Goal: Information Seeking & Learning: Learn about a topic

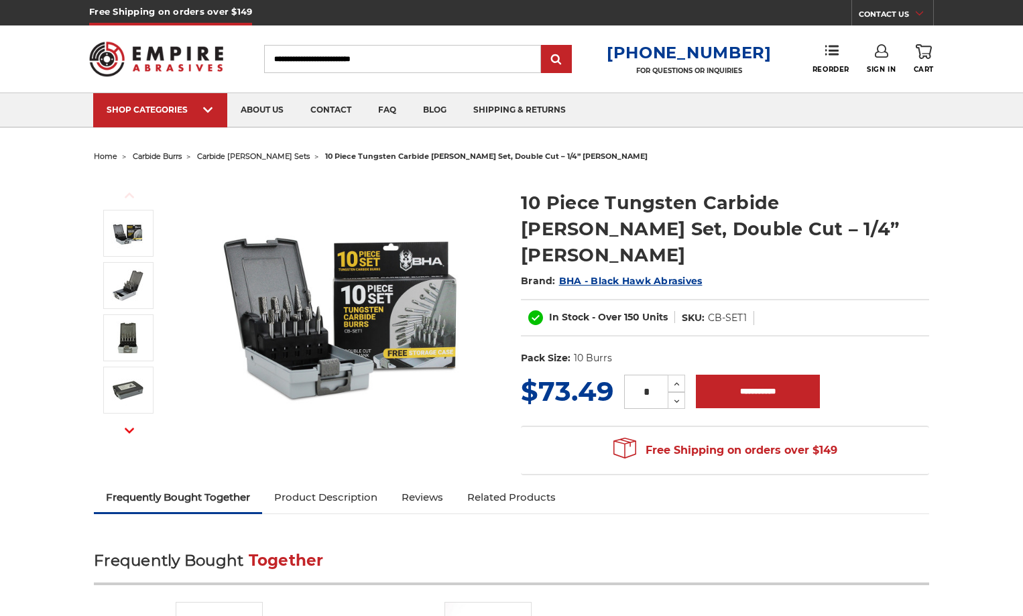
click at [311, 325] on img at bounding box center [343, 310] width 268 height 268
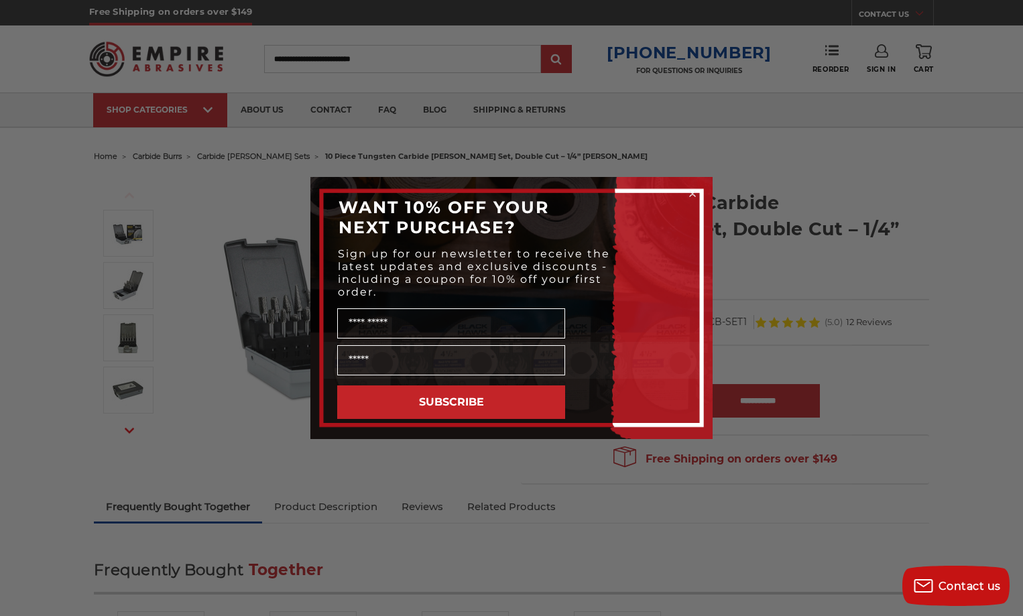
click at [846, 170] on div "Close dialog WANT 10% OFF YOUR NEXT PURCHASE? Sign up for our newsletter to rec…" at bounding box center [511, 308] width 1023 height 616
drag, startPoint x: 945, startPoint y: 170, endPoint x: 905, endPoint y: 178, distance: 40.4
click at [942, 172] on div "Close dialog WANT 10% OFF YOUR NEXT PURCHASE? Sign up for our newsletter to rec…" at bounding box center [511, 308] width 1023 height 616
click at [691, 188] on circle "Close dialog" at bounding box center [693, 194] width 13 height 13
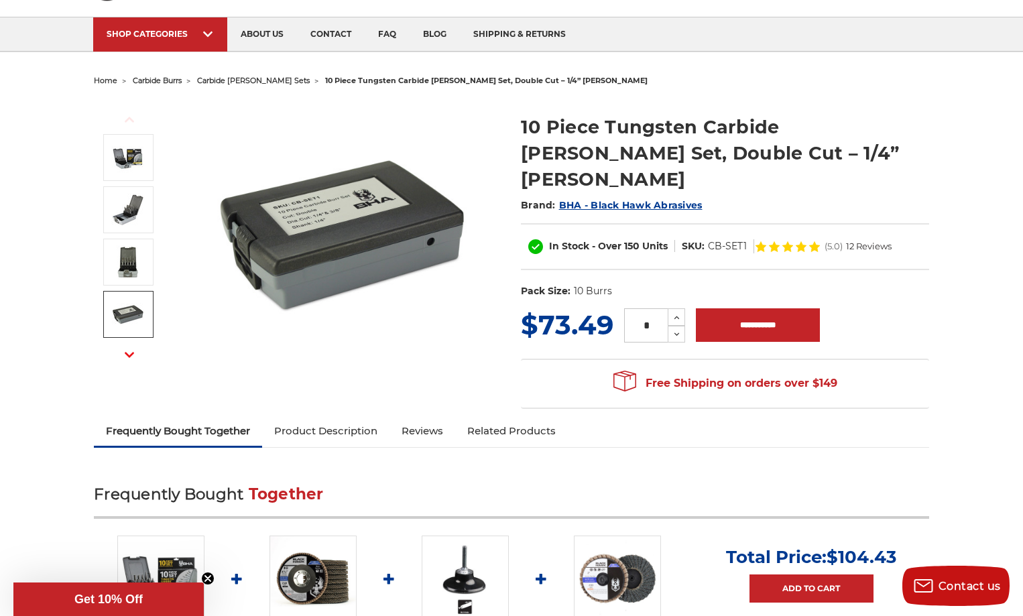
scroll to position [67, 0]
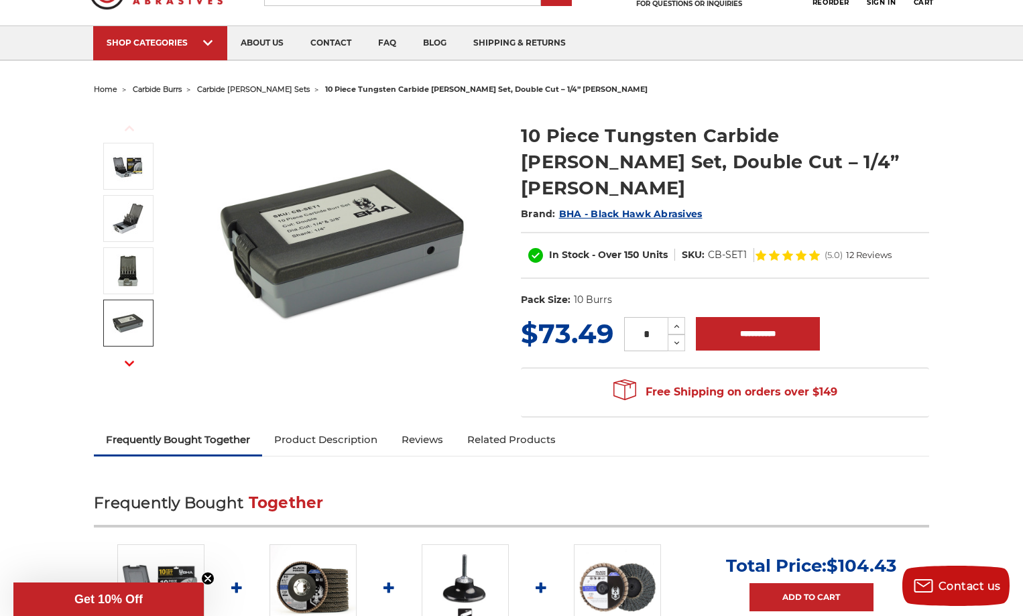
click at [135, 334] on img at bounding box center [128, 323] width 34 height 34
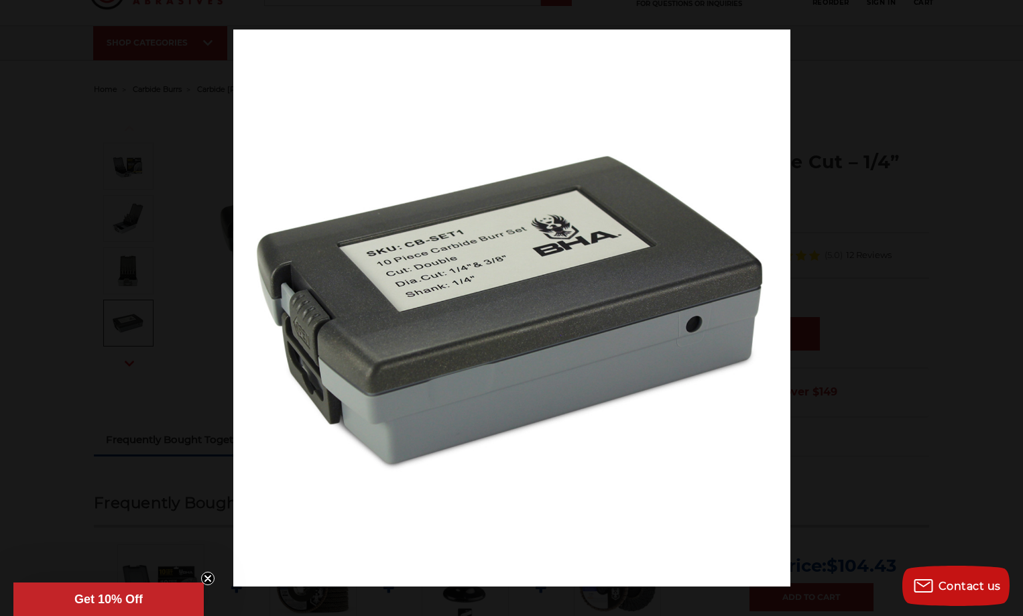
click at [123, 266] on div at bounding box center [511, 308] width 1023 height 616
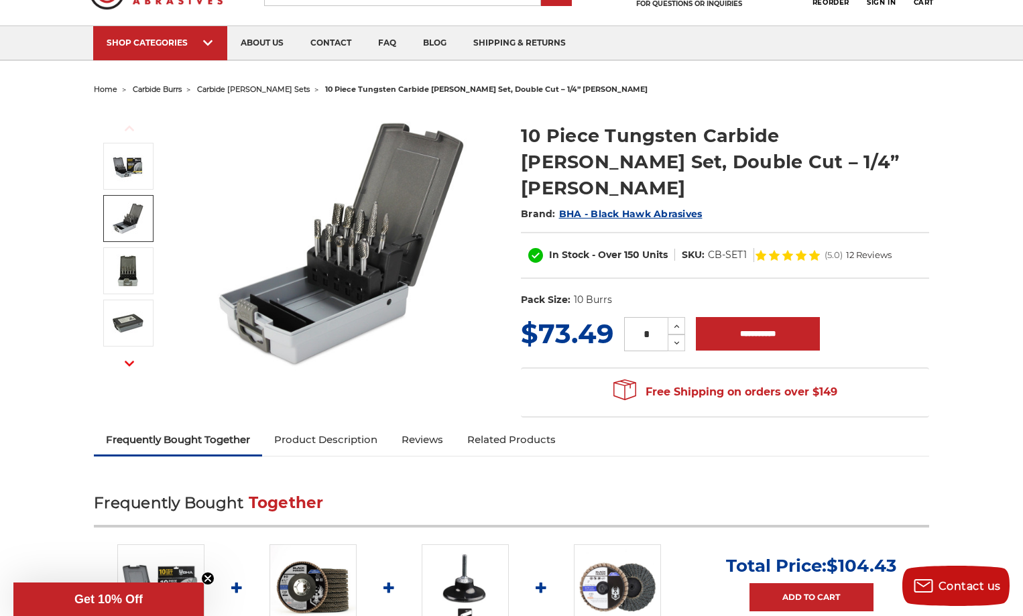
click at [129, 223] on img at bounding box center [128, 219] width 34 height 34
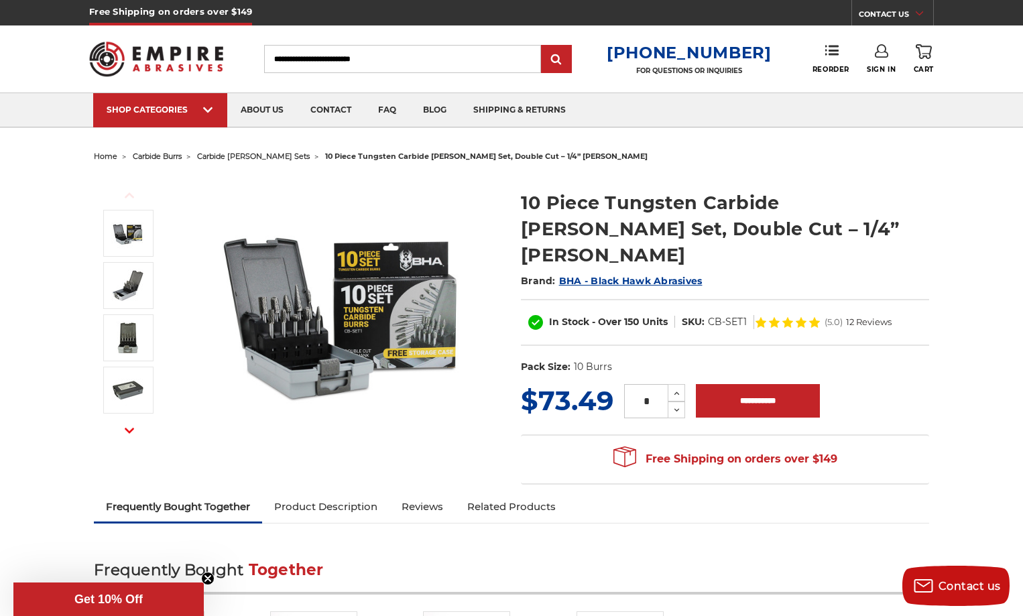
click at [280, 318] on img at bounding box center [343, 310] width 268 height 268
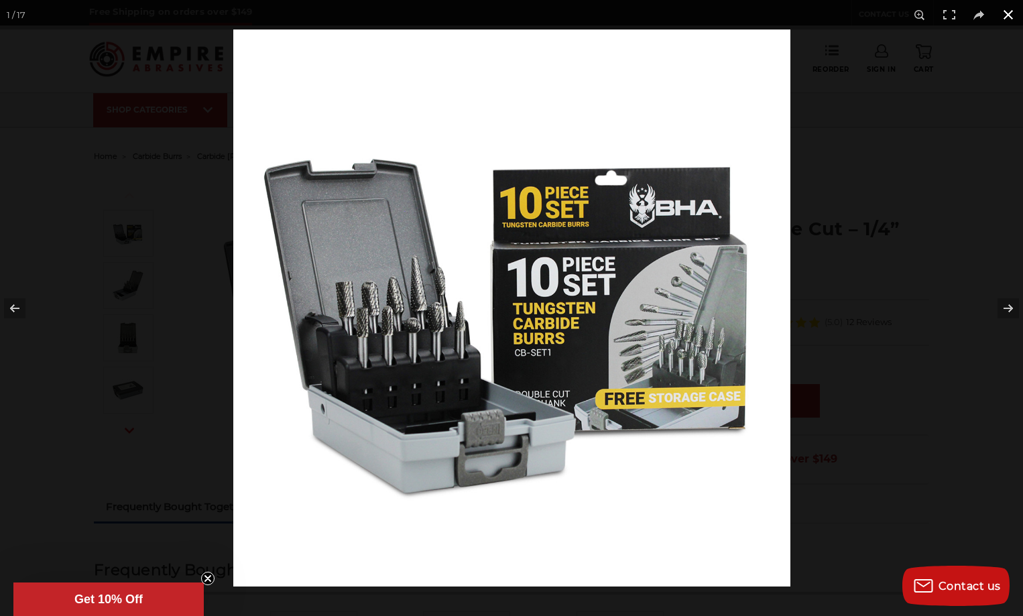
click at [1009, 15] on button at bounding box center [1009, 15] width 30 height 30
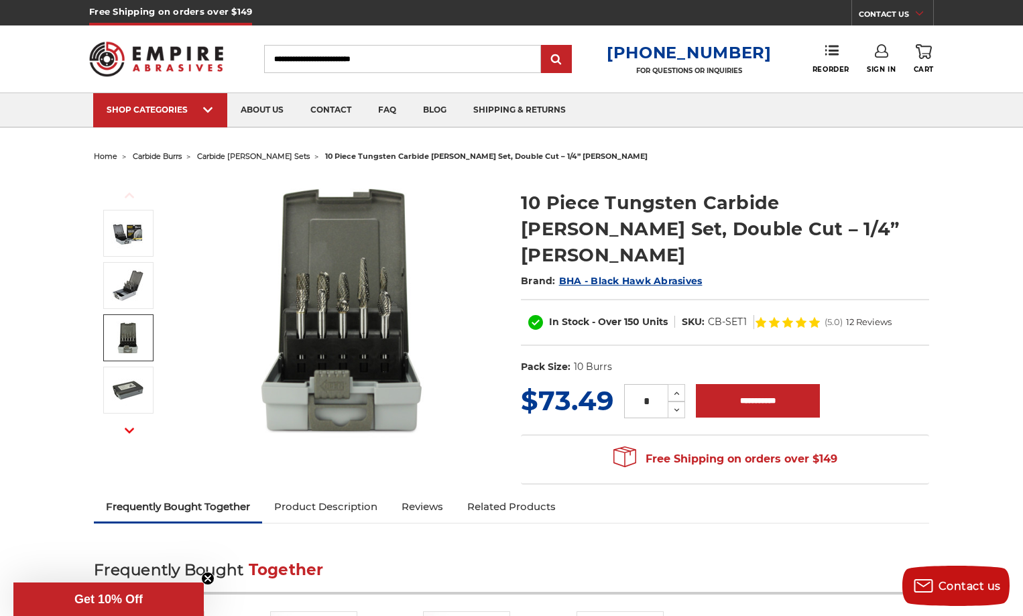
click at [125, 339] on img at bounding box center [128, 338] width 34 height 34
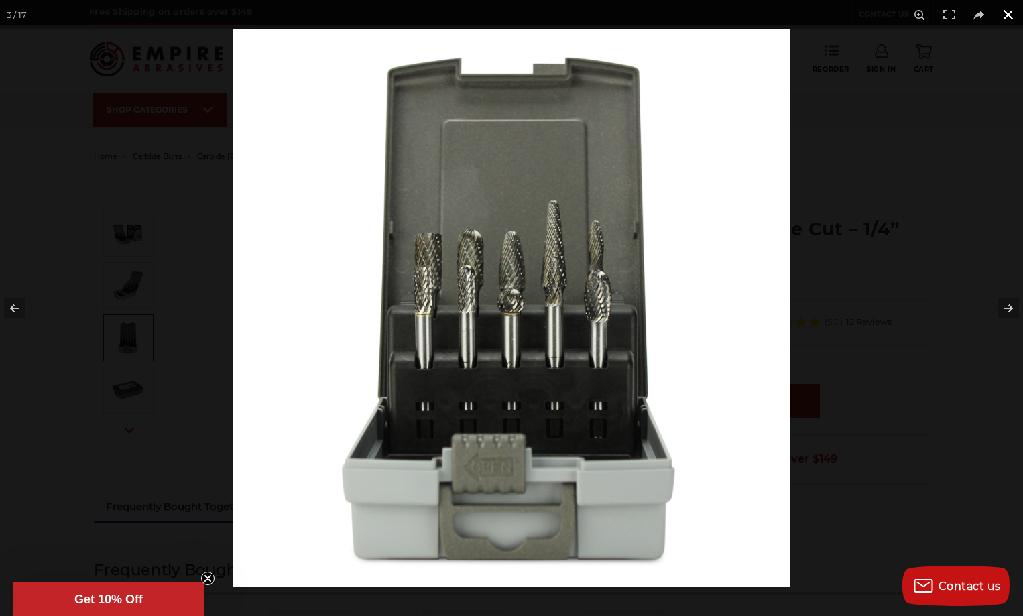
click at [1009, 15] on button at bounding box center [1009, 15] width 30 height 30
